Goal: Task Accomplishment & Management: Manage account settings

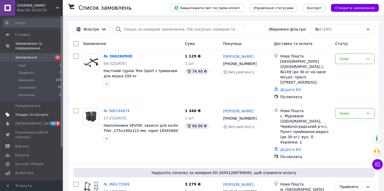
click at [35, 113] on span "Товари та послуги" at bounding box center [31, 115] width 33 height 5
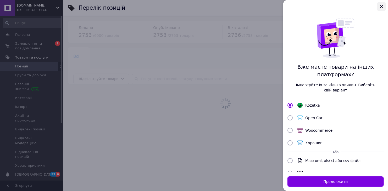
click at [380, 4] on icon "Закрыть" at bounding box center [381, 6] width 6 height 6
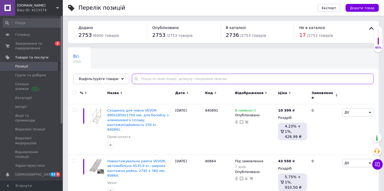
click at [157, 79] on input "text" at bounding box center [253, 79] width 242 height 10
type input "м"
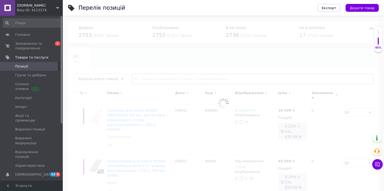
type input "Стійка для дров VEVOR VEVOR, металева, 259x36x117 см, сталева рама, з порошкови…"
